Goal: Use online tool/utility: Utilize a website feature to perform a specific function

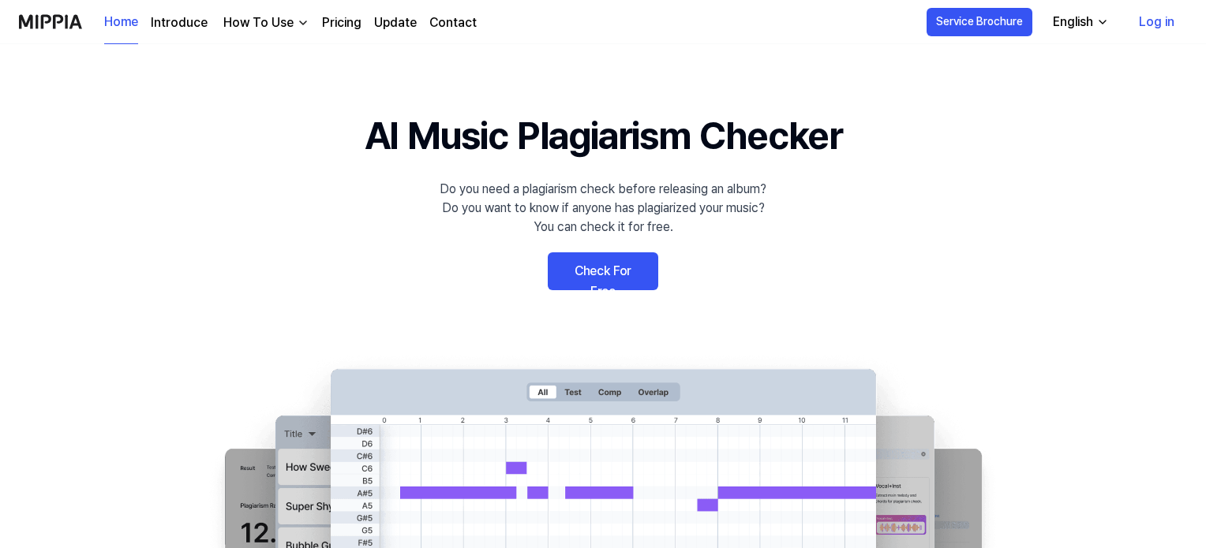
click at [1155, 26] on link "Log in" at bounding box center [1156, 22] width 61 height 44
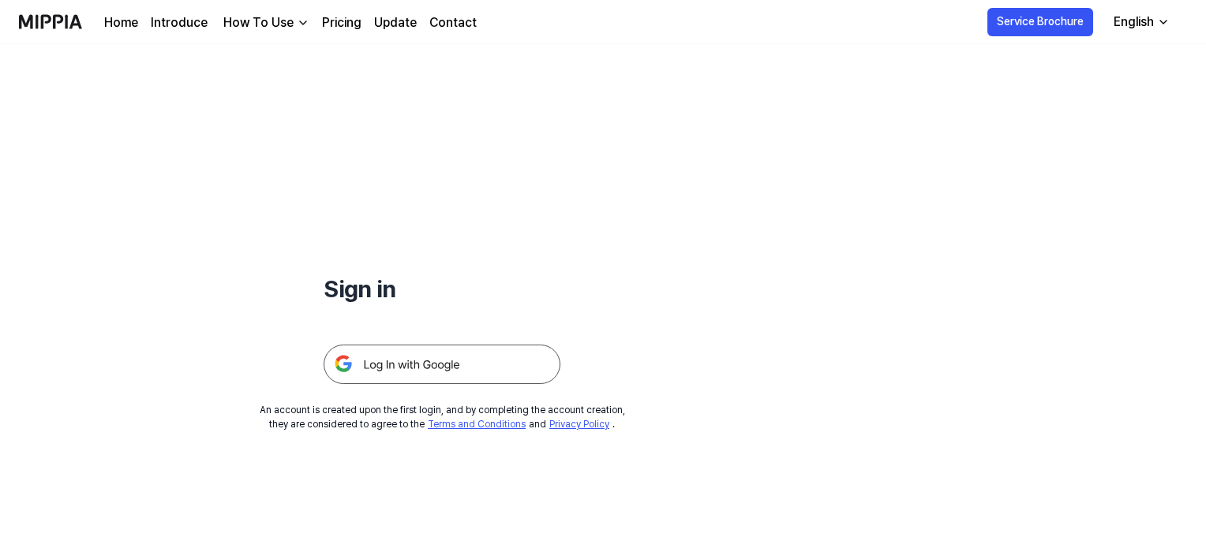
click at [499, 351] on img at bounding box center [442, 364] width 237 height 39
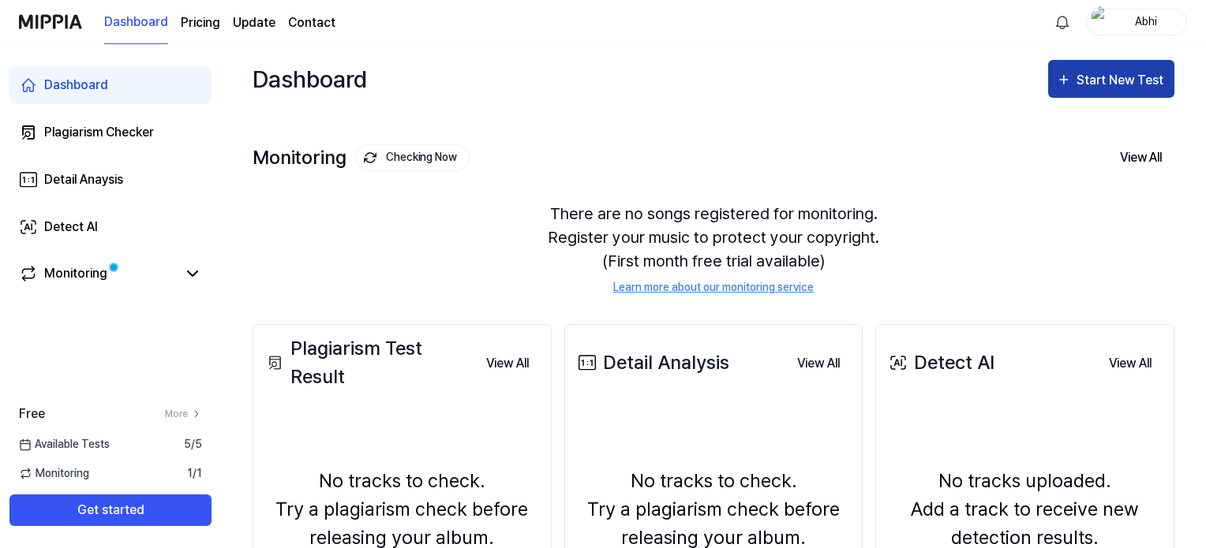
click at [1100, 75] on div "Start New Test" at bounding box center [1121, 80] width 90 height 21
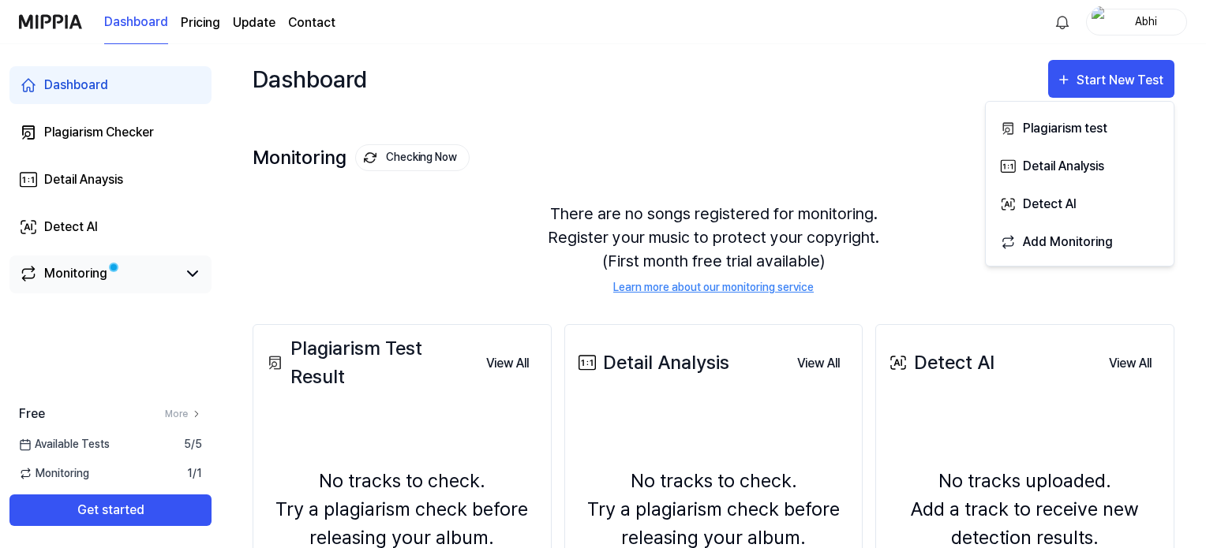
click at [120, 268] on link "Monitoring" at bounding box center [98, 273] width 158 height 19
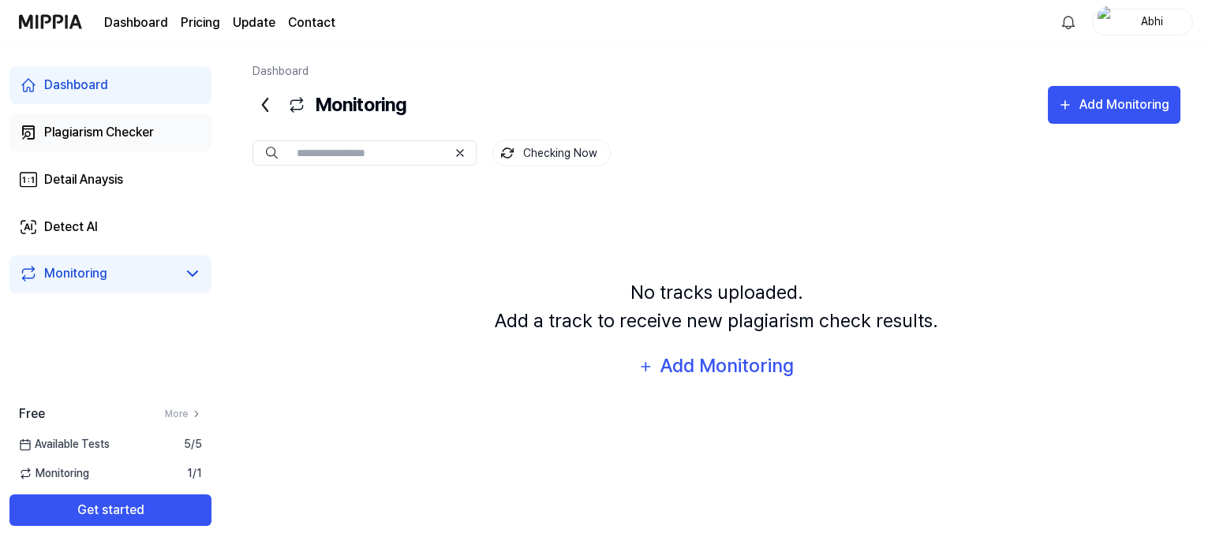
click at [73, 118] on link "Plagiarism Checker" at bounding box center [110, 133] width 202 height 38
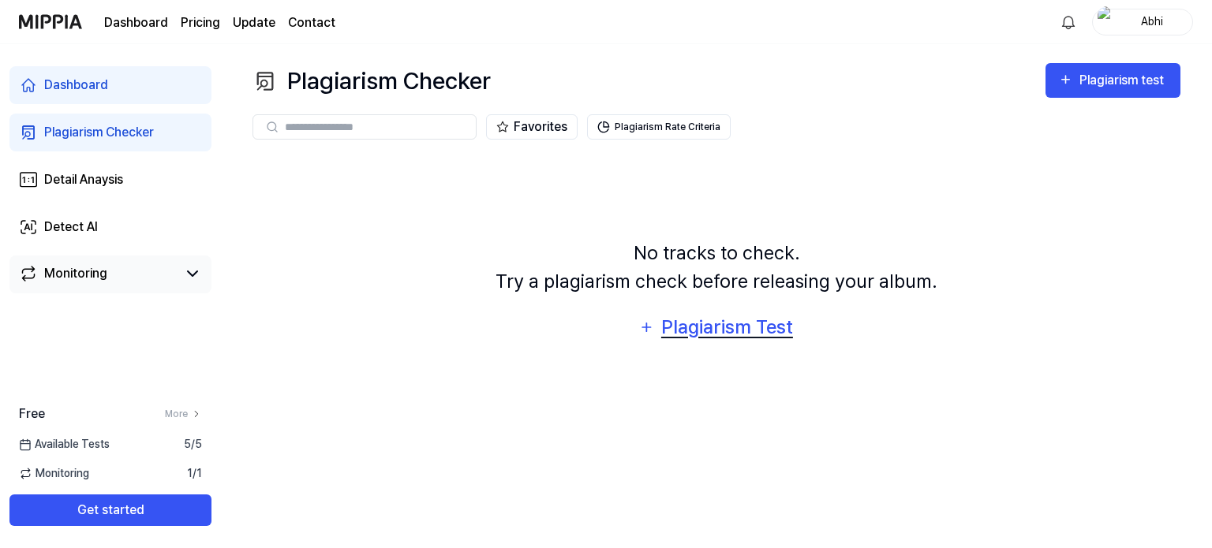
click at [735, 320] on div "Plagiarism Test" at bounding box center [727, 327] width 134 height 30
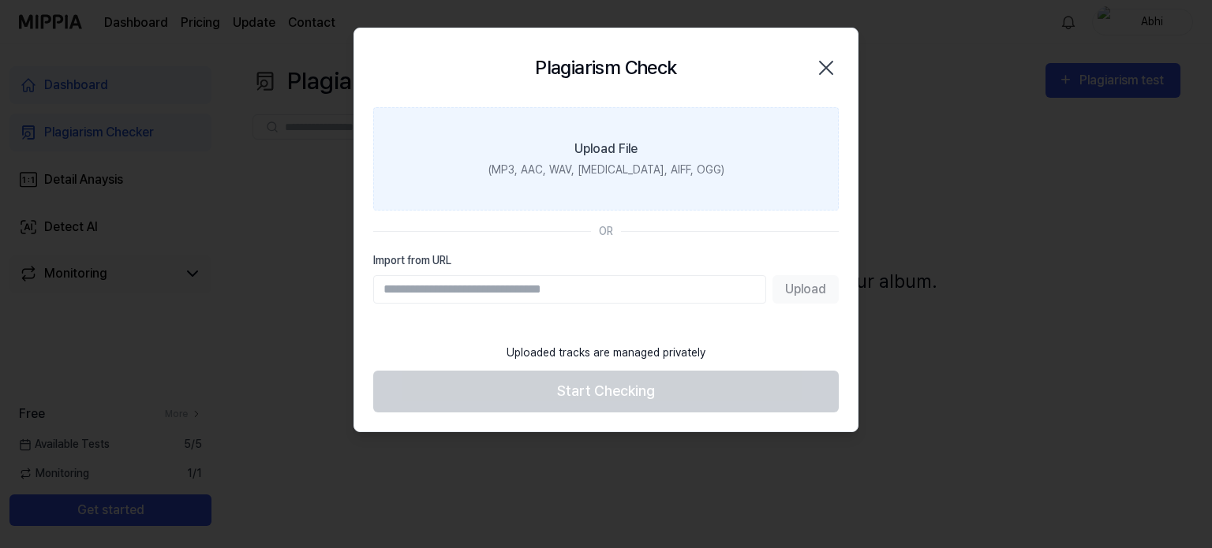
click at [650, 157] on label "Upload File (MP3, AAC, WAV, FLAC, AIFF, OGG)" at bounding box center [606, 158] width 466 height 103
click at [0, 0] on input "Upload File (MP3, AAC, WAV, FLAC, AIFF, OGG)" at bounding box center [0, 0] width 0 height 0
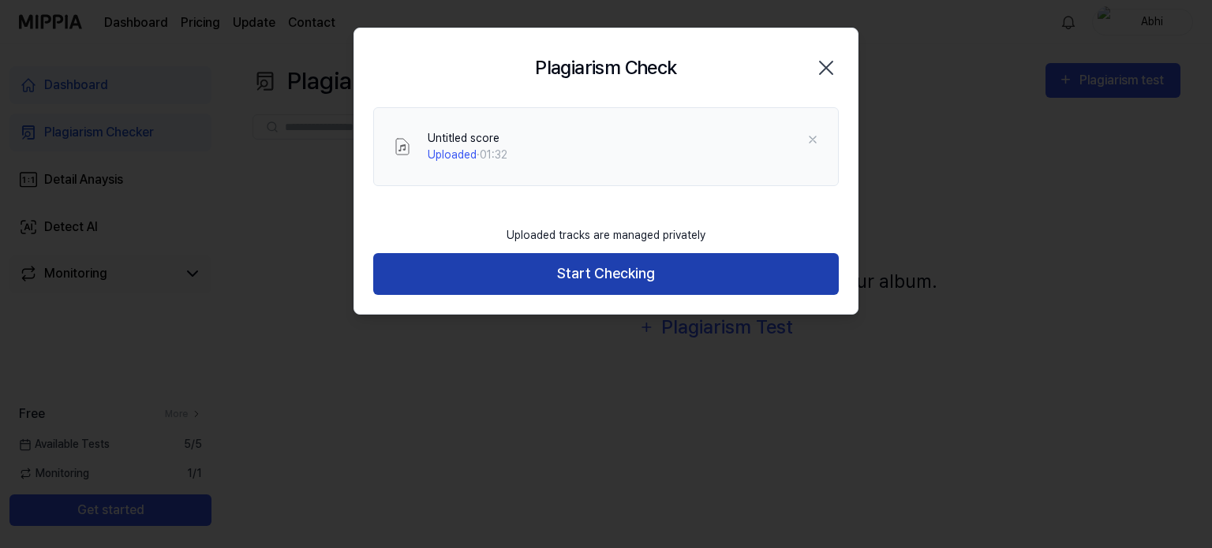
click at [609, 264] on button "Start Checking" at bounding box center [606, 274] width 466 height 42
